Goal: Information Seeking & Learning: Learn about a topic

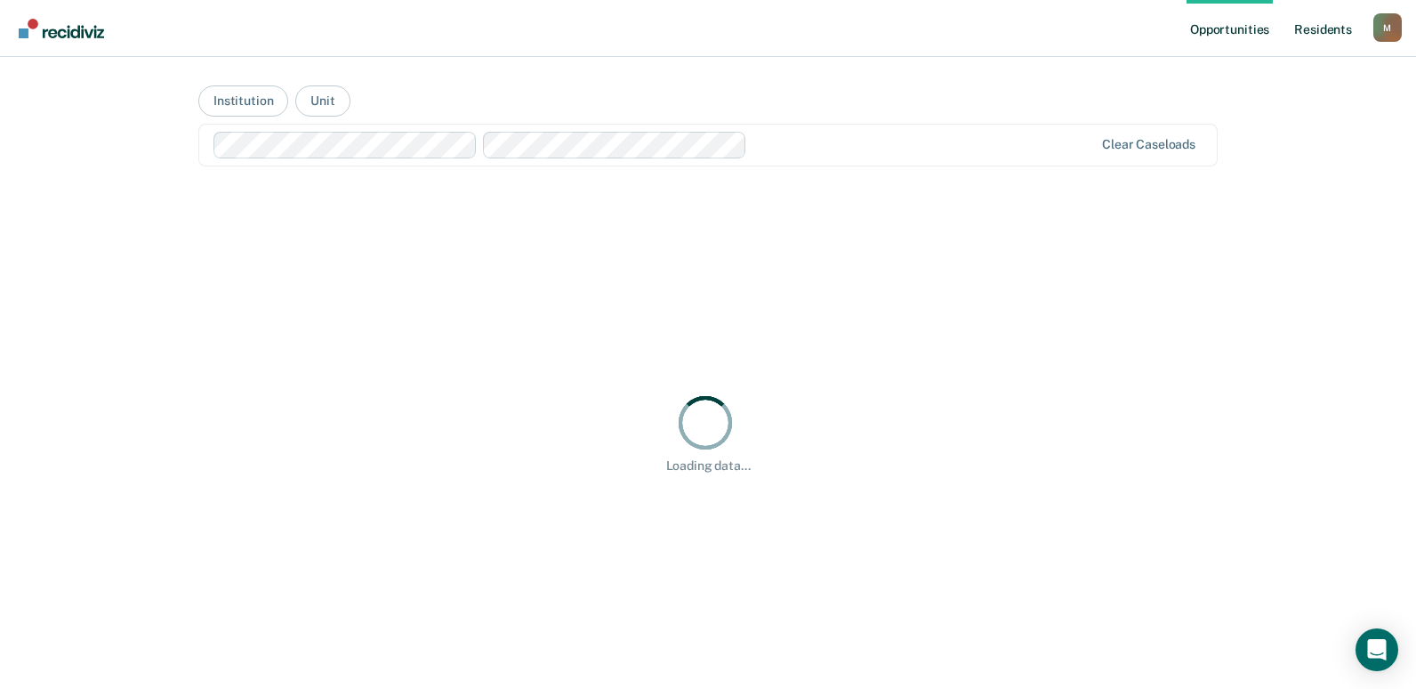
click at [1303, 22] on link "Resident s" at bounding box center [1323, 28] width 65 height 57
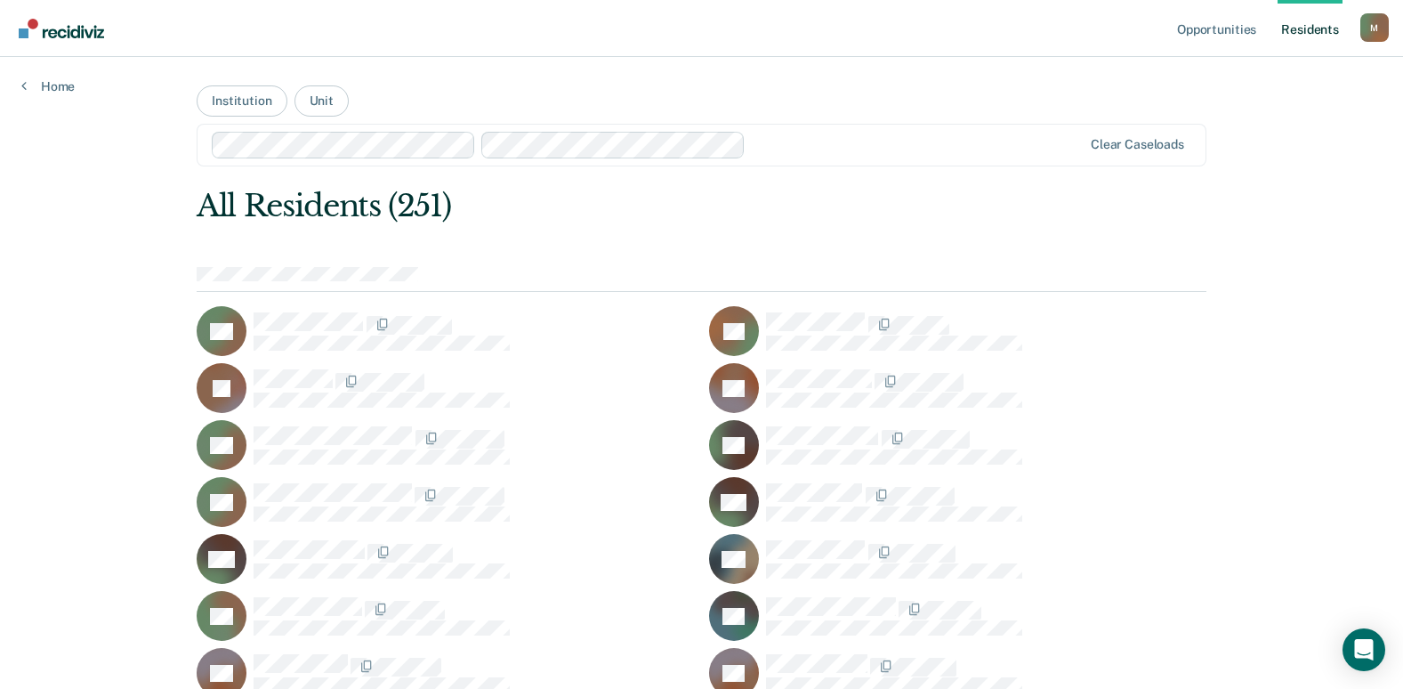
scroll to position [2995, 0]
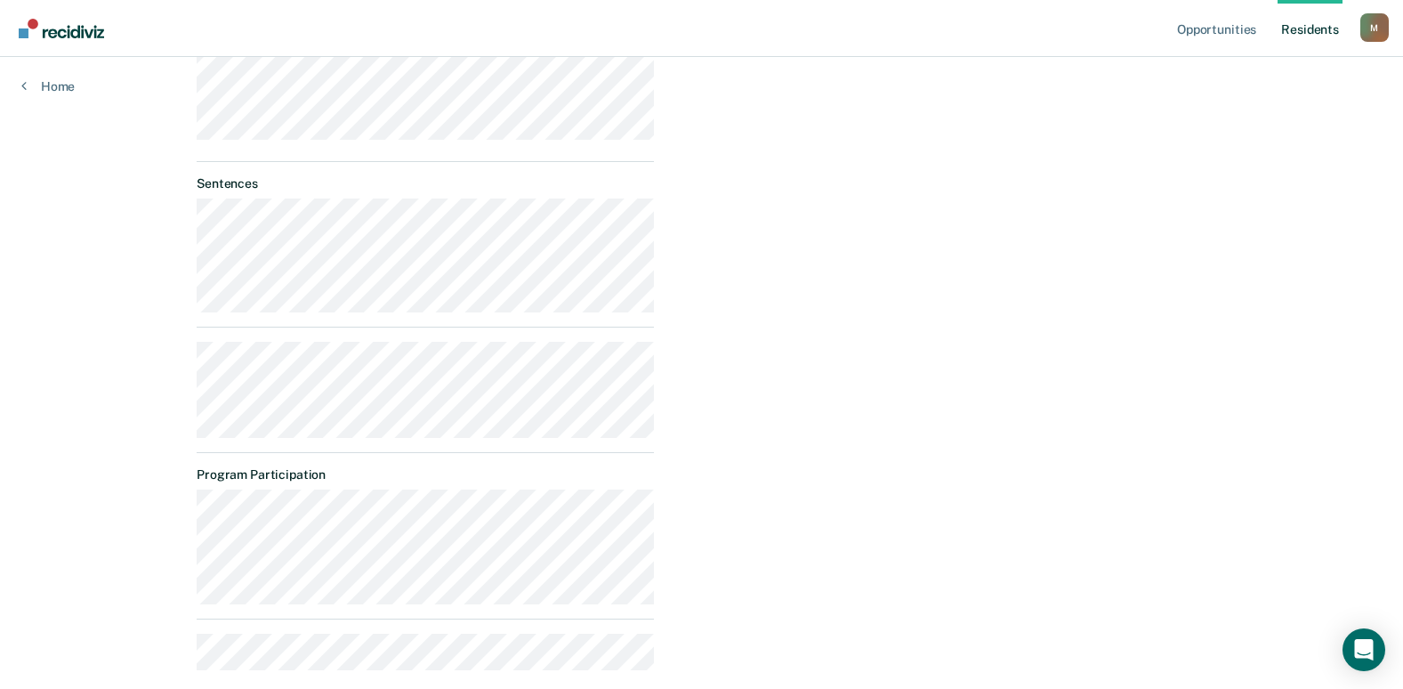
scroll to position [623, 0]
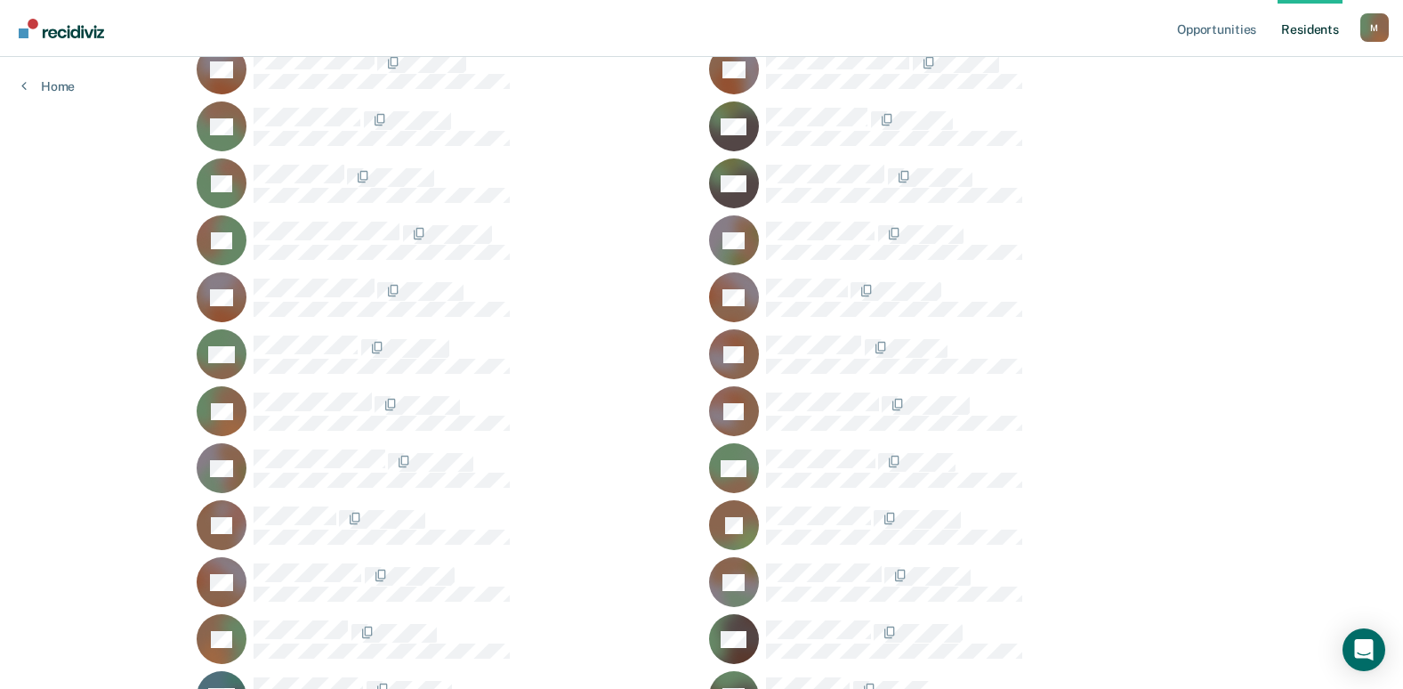
scroll to position [1685, 0]
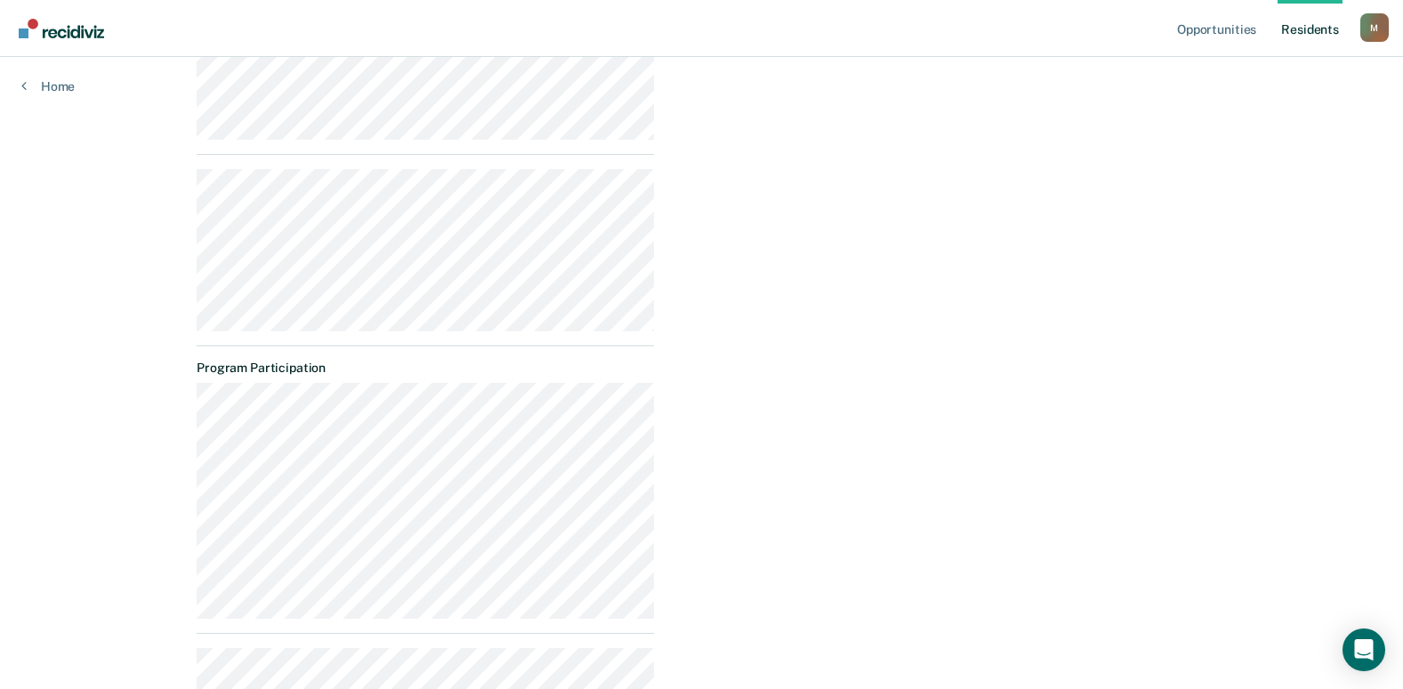
scroll to position [786, 0]
